Goal: Transaction & Acquisition: Purchase product/service

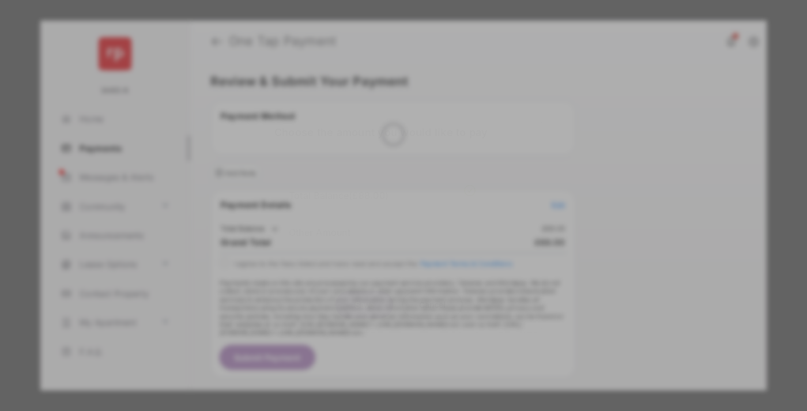
click at [382, 222] on div "Other Amount" at bounding box center [382, 232] width 187 height 20
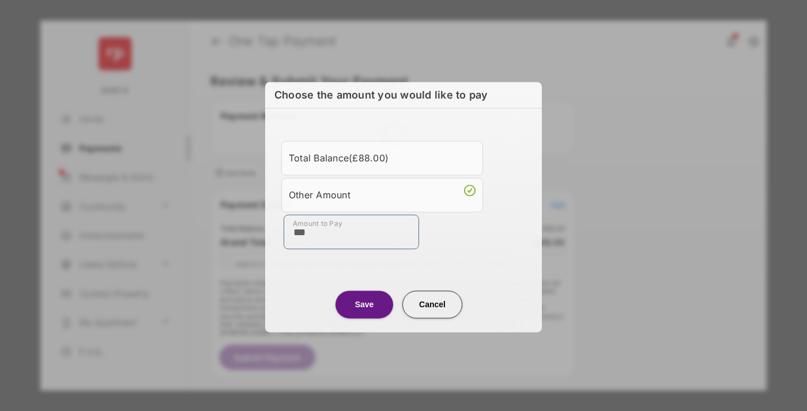
type input "***"
click at [364, 304] on button "Save" at bounding box center [364, 305] width 58 height 28
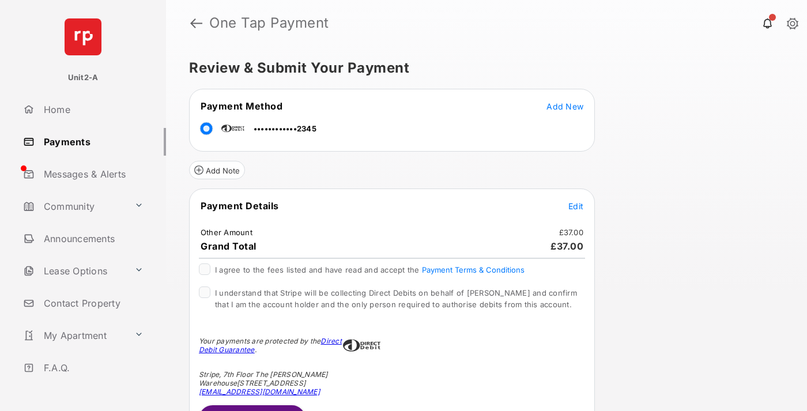
click at [251, 408] on button "Submit Payment" at bounding box center [252, 419] width 107 height 28
